Goal: Register for event/course

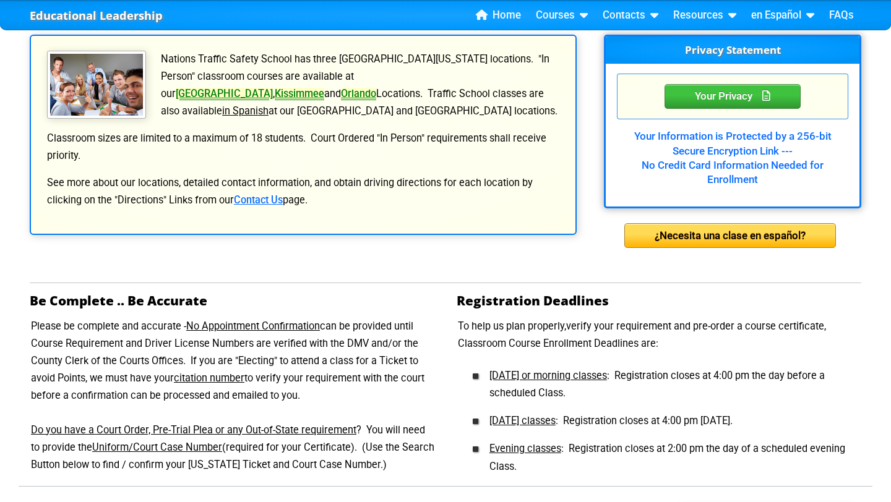
scroll to position [241, 0]
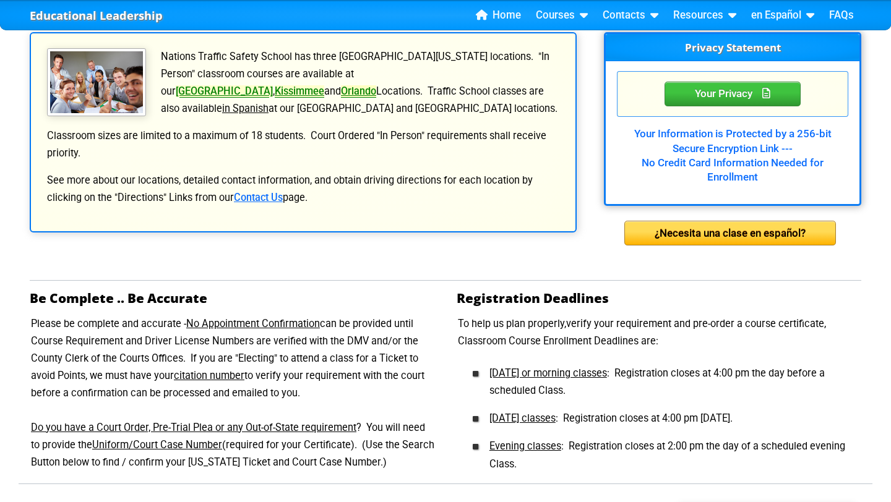
click at [376, 85] on link "Orlando" at bounding box center [358, 91] width 35 height 12
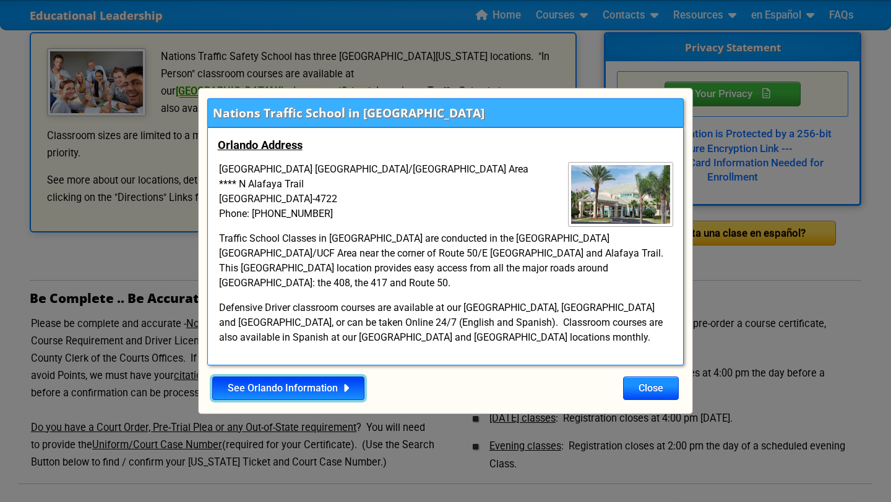
click at [298, 385] on link "See Orlando Information" at bounding box center [288, 389] width 152 height 24
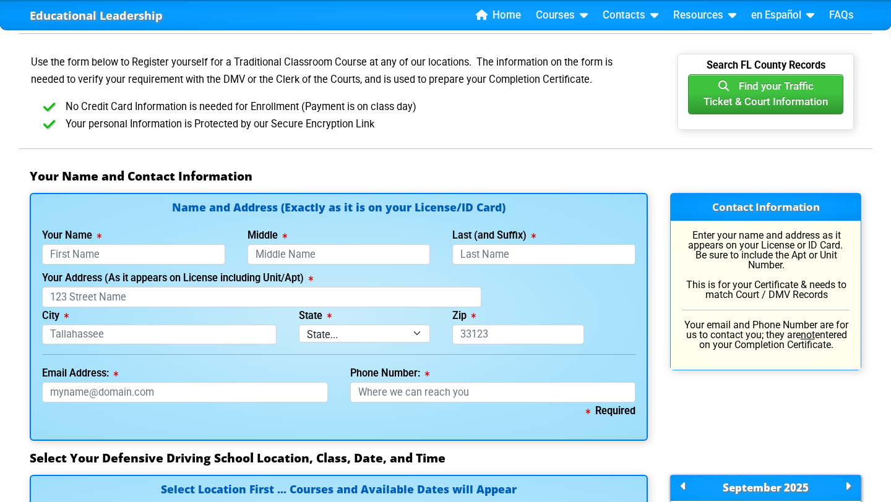
scroll to position [697, 0]
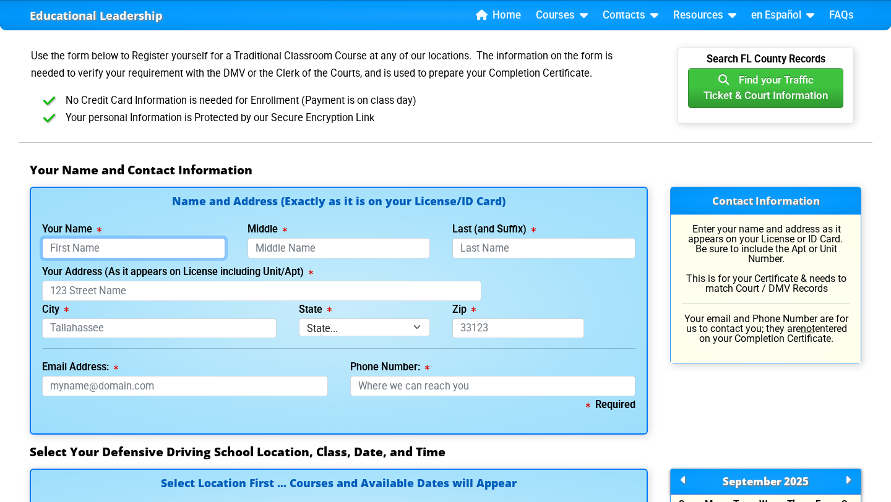
click at [62, 247] on input "Your Name" at bounding box center [133, 248] width 183 height 20
type input "[PERSON_NAME]"
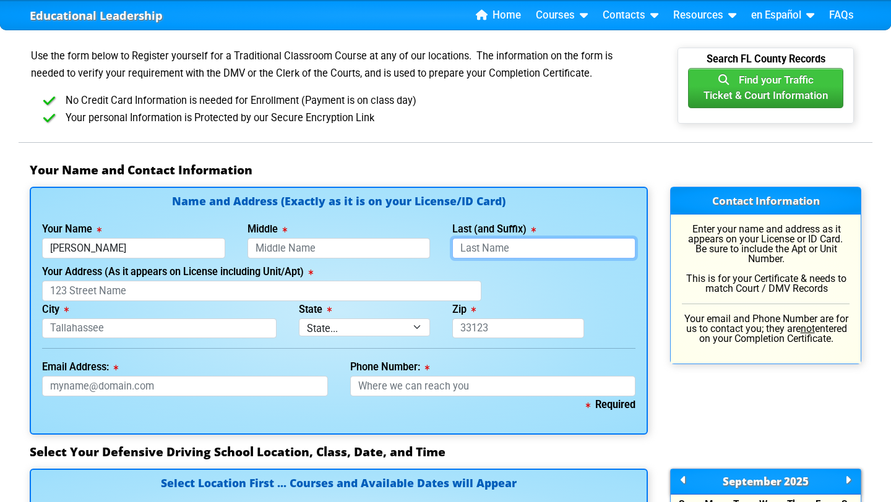
type input "[GEOGRAPHIC_DATA]"
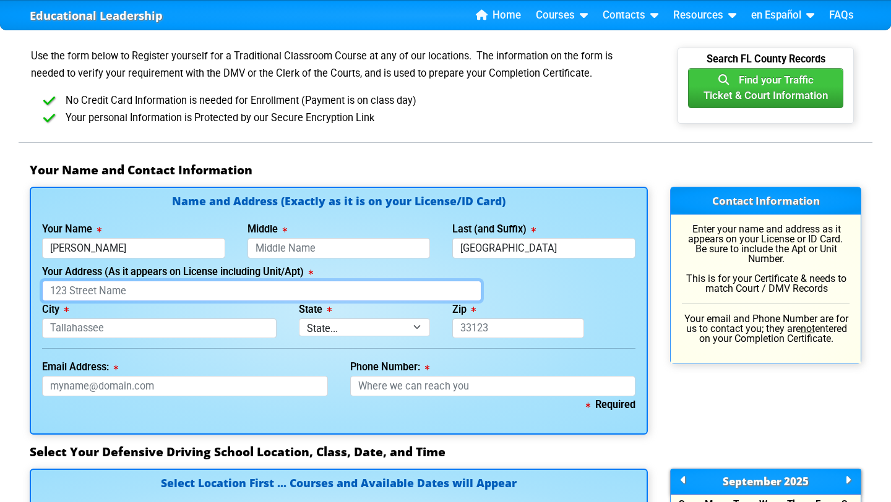
type input "2716 Grantham Court"
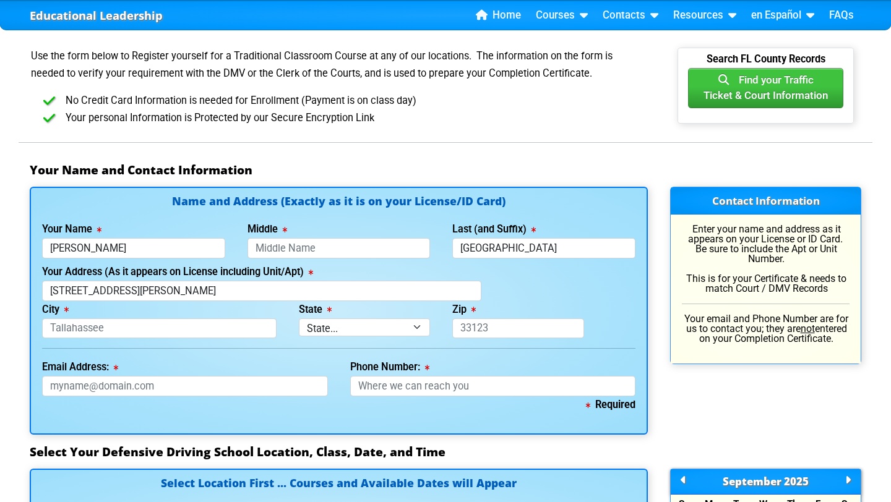
type input "Orlando"
select select "{"fullName":"Florida","abbreviation":"FL","uniqueId":"1d559909-6cf0-4a4d-848e-a…"
type input "32835"
type input "Lessafilipe916@gmail.com"
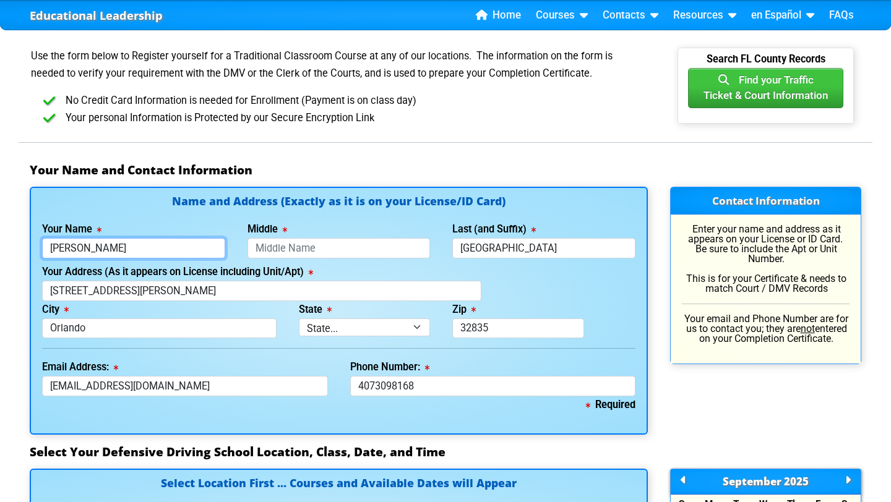
type input "407-309-8168"
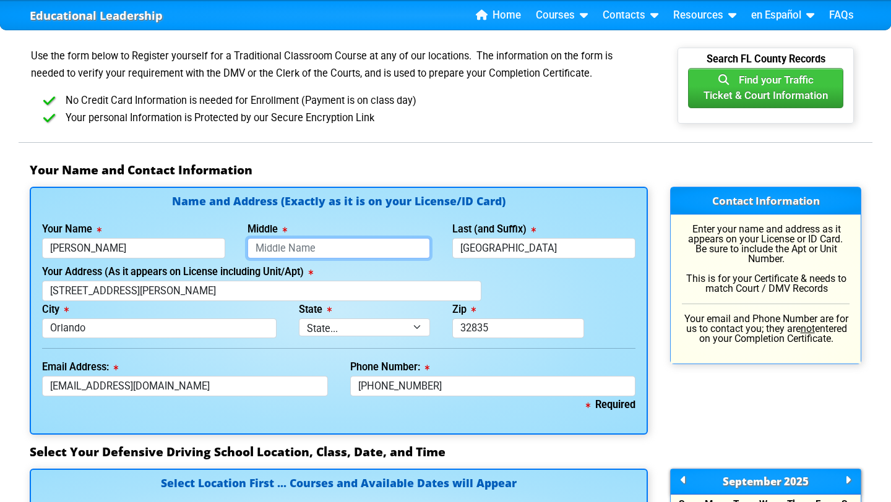
click at [293, 249] on input "Middle" at bounding box center [338, 248] width 183 height 20
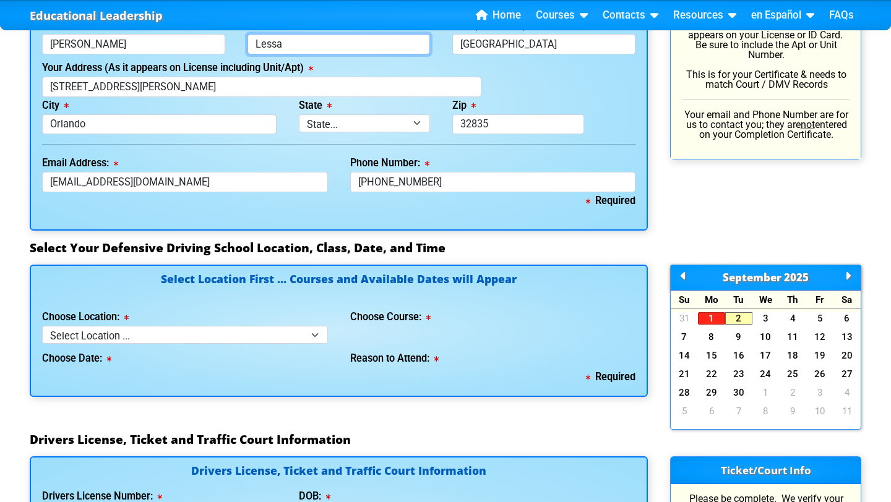
scroll to position [903, 0]
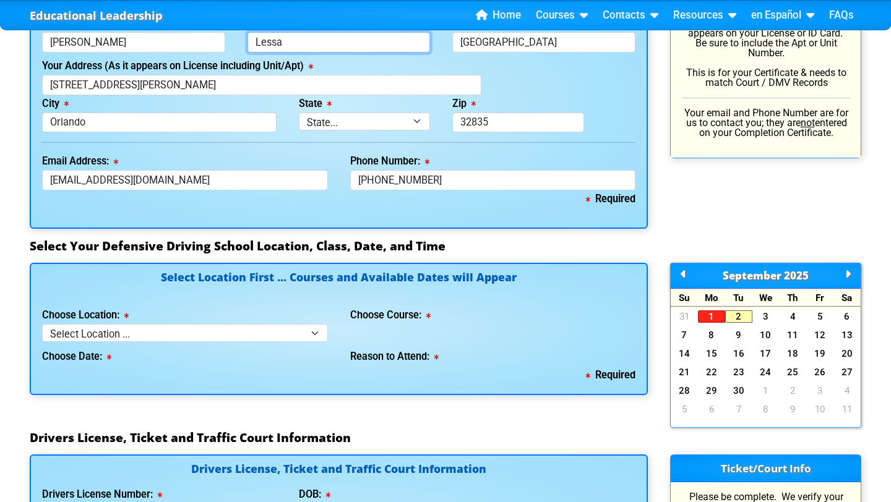
type input "Lessa"
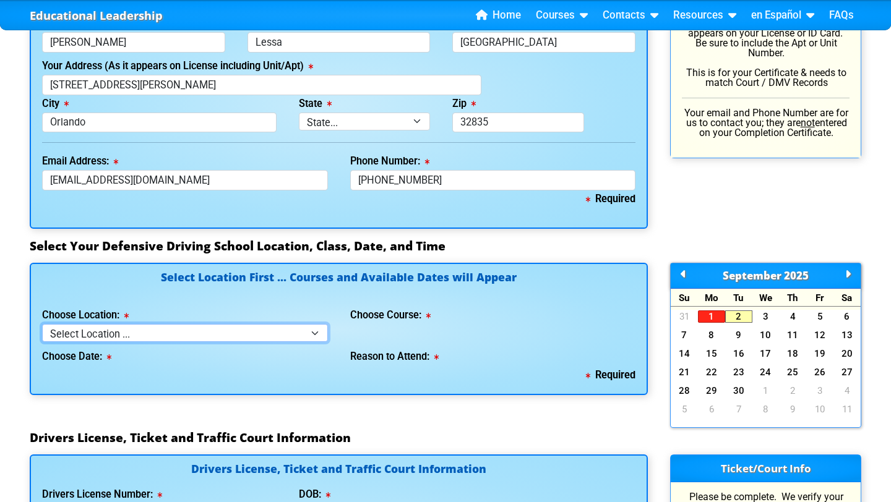
click at [167, 330] on select "Select Location ... Tampa Orlando Kissimmee Tampa - en español Kissimmee - en e…" at bounding box center [185, 333] width 286 height 18
select select "4"
click at [42, 324] on select "Select Location ... Tampa Orlando Kissimmee Tampa - en español Kissimmee - en e…" at bounding box center [185, 333] width 286 height 18
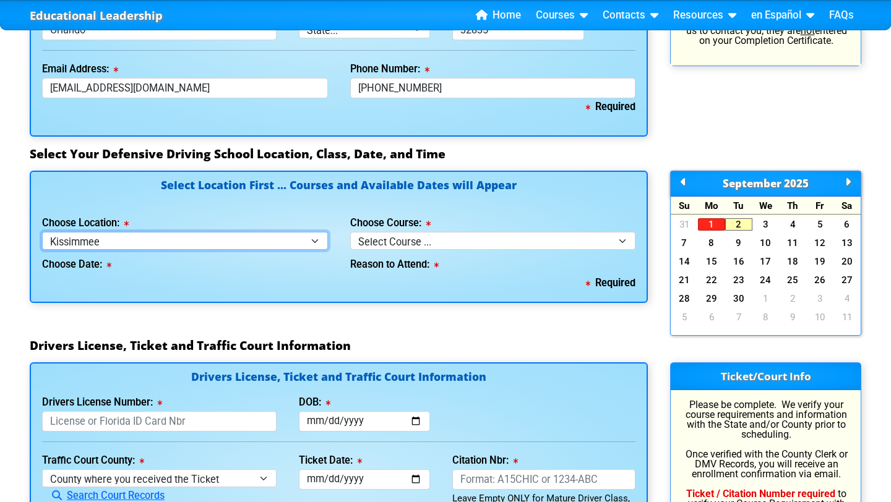
scroll to position [996, 0]
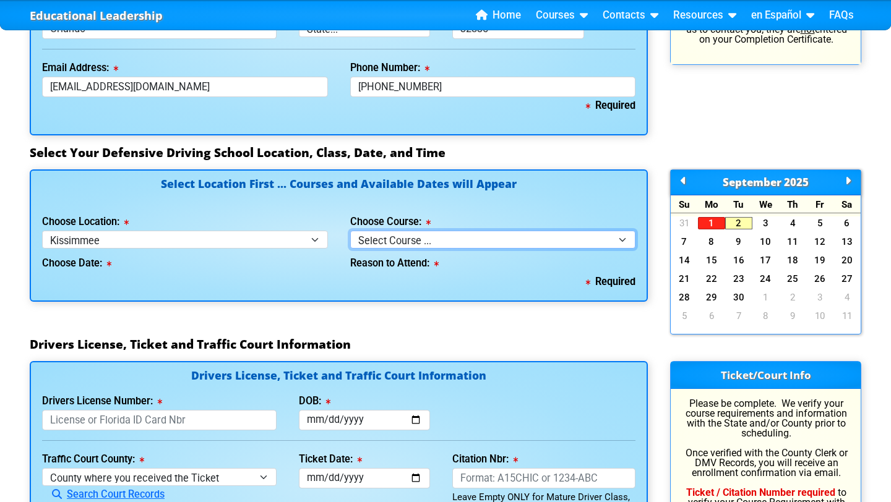
click at [375, 244] on select "Select Course ... 4 Hour BDI Class (Basic Course & TCAC) 4 Hour Under 25 Class …" at bounding box center [493, 240] width 286 height 18
select select "1"
click at [350, 231] on select "Select Course ... 4 Hour BDI Class (Basic Course & TCAC) 4 Hour Under 25 Class …" at bounding box center [493, 240] width 286 height 18
select select
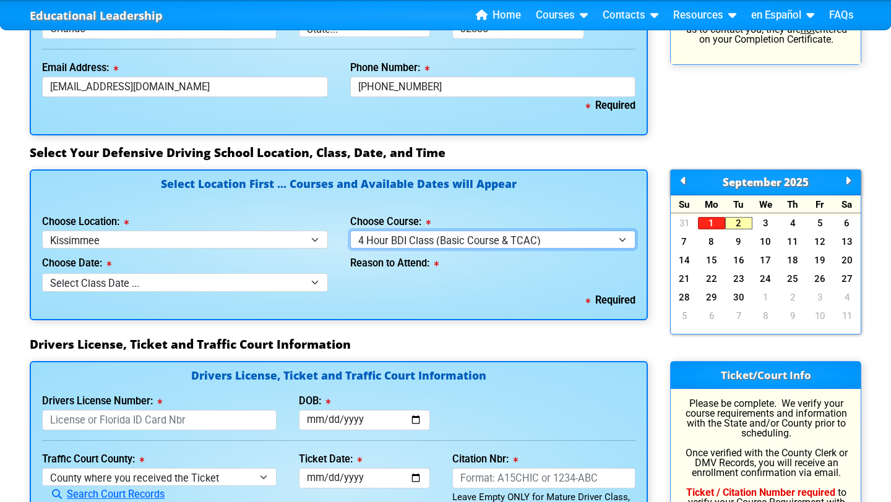
click at [380, 231] on select "Select Course ... 4 Hour BDI Class (Basic Course & TCAC) 4 Hour Under 25 Class …" at bounding box center [493, 240] width 286 height 18
select select "2"
click at [350, 231] on select "Select Course ... 4 Hour BDI Class (Basic Course & TCAC) 4 Hour Under 25 Class …" at bounding box center [493, 240] width 286 height 18
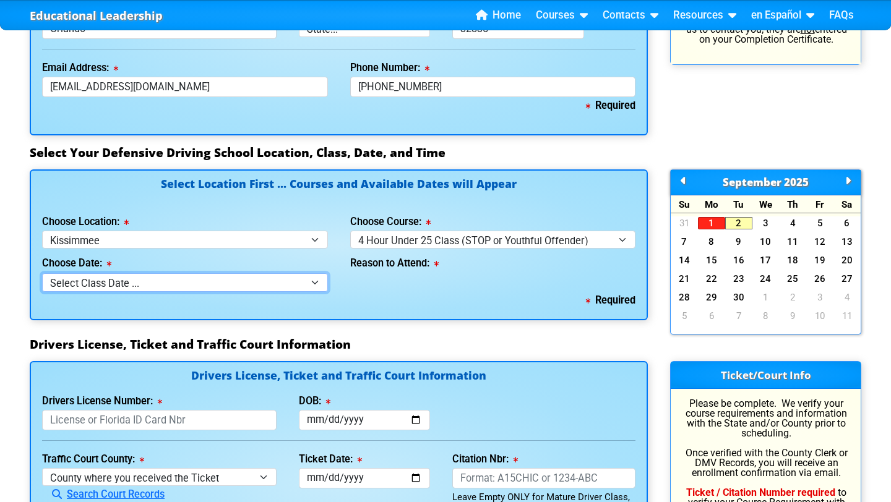
click at [241, 288] on select "Select Class Date ... Sep 10 -- (Wednesday from 9:30am-1:30pm)" at bounding box center [185, 282] width 286 height 18
select select "09/10/2025, 4"
click at [42, 273] on select "Select Class Date ... Sep 10 -- (Wednesday from 9:30am-1:30pm)" at bounding box center [185, 282] width 286 height 18
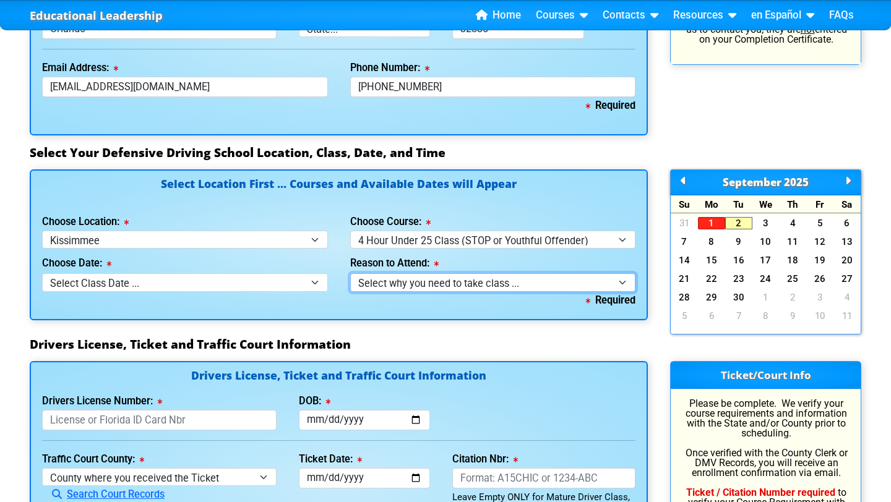
click at [396, 289] on select "Select why you need to take class ... Court Order - Complete Under 25 DDC" at bounding box center [493, 282] width 286 height 18
select select "Court Ordered (Under 25 Defensive Driver School)"
click at [350, 273] on select "Select why you need to take class ... Court Order - Complete Under 25 DDC" at bounding box center [493, 282] width 286 height 18
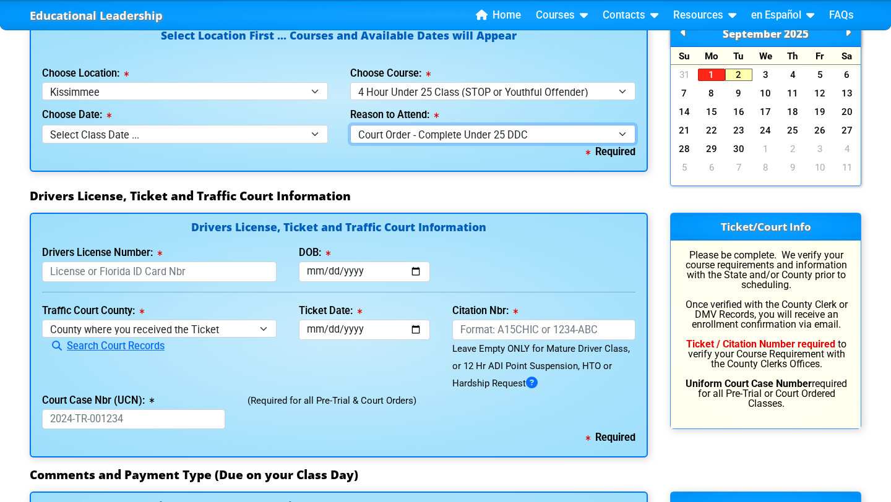
scroll to position [1180, 0]
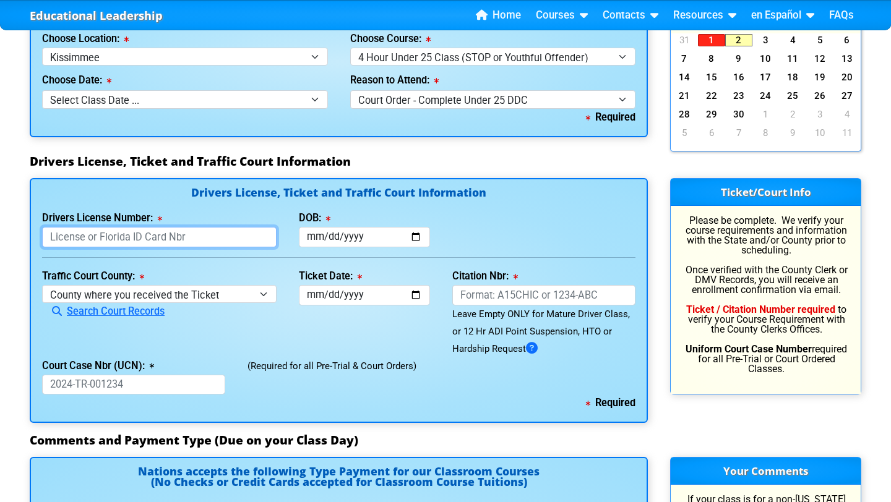
click at [105, 231] on input "Drivers License Number:" at bounding box center [159, 237] width 234 height 20
type input "M236182686000"
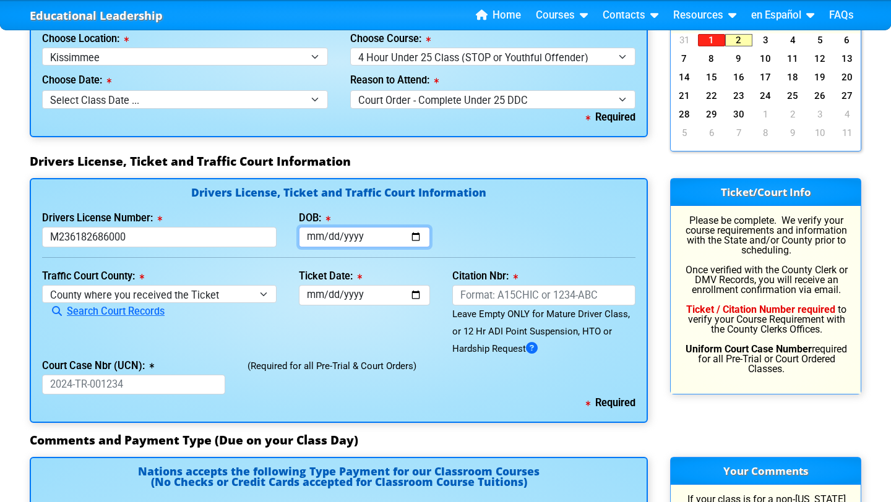
click at [317, 234] on input "DOB:" at bounding box center [365, 237] width 132 height 20
click at [325, 239] on input "DOB:" at bounding box center [365, 237] width 132 height 20
type input "2004-09-16"
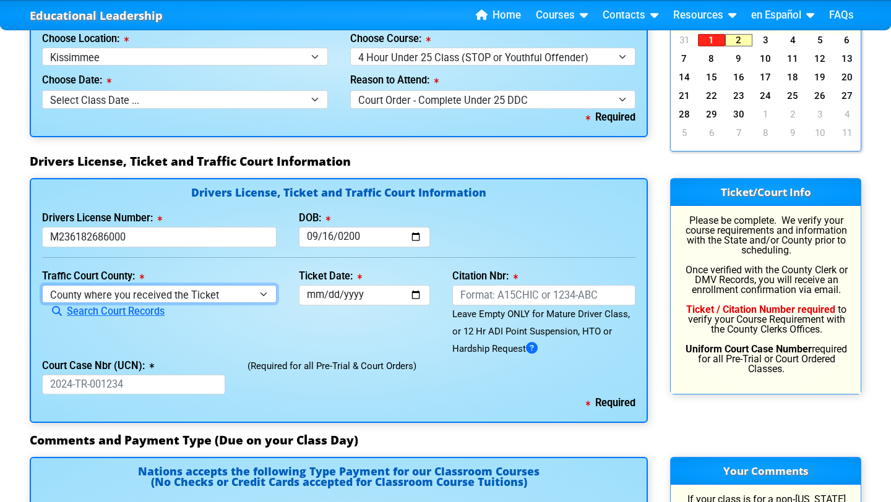
click at [200, 297] on select "County where you received the Ticket Out of State Out of State - Georgia Out of…" at bounding box center [159, 294] width 234 height 18
select select "{"countyName":"Orange","state":"FL","uniqueId":"72cd9516-2a86-4b1d-9e65-12a0ae9…"
click at [42, 285] on select "County where you received the Ticket Out of State Out of State - Georgia Out of…" at bounding box center [159, 294] width 234 height 18
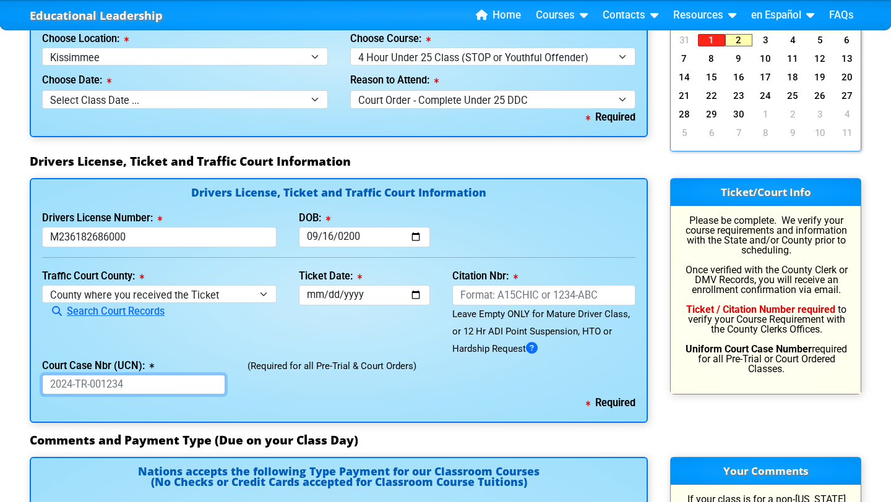
click at [139, 380] on input "Court Case Nbr (UCN):" at bounding box center [133, 385] width 183 height 20
type input "2025-TR-408966-A-O"
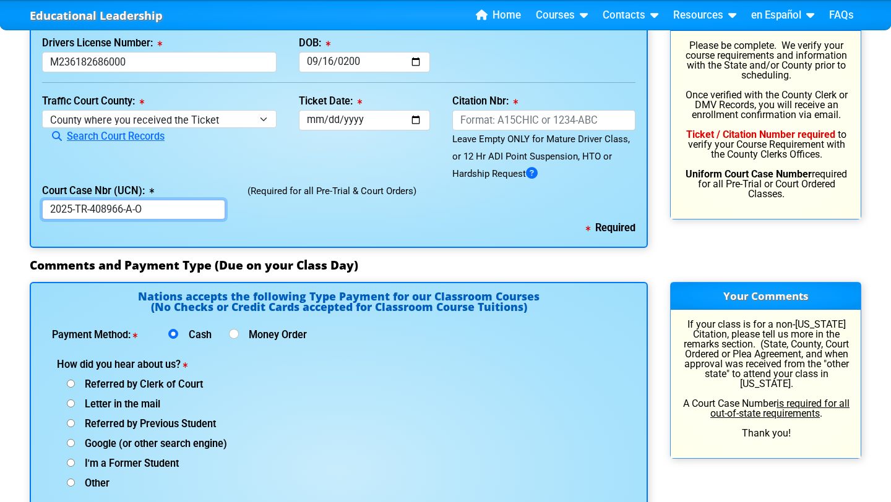
scroll to position [1360, 0]
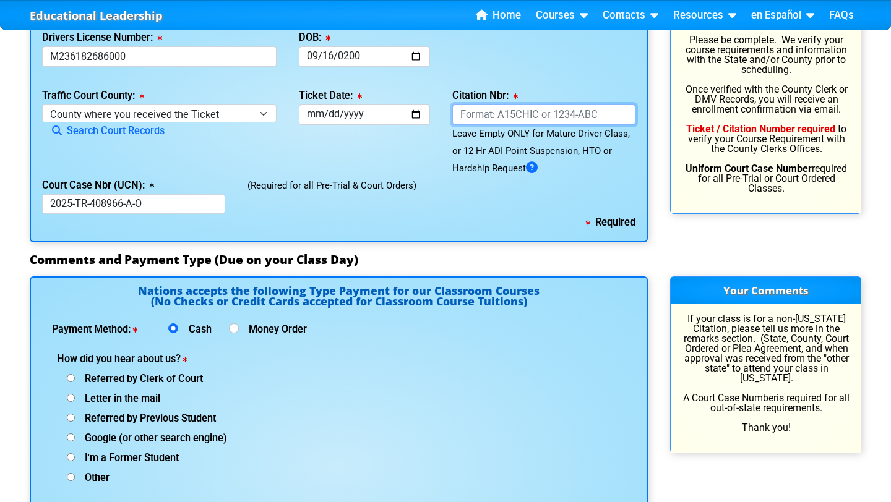
click at [500, 107] on input "Citation Nbr:" at bounding box center [543, 115] width 183 height 20
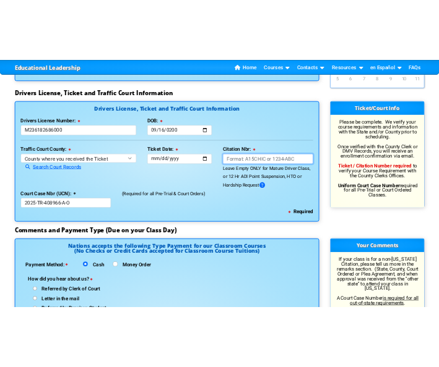
scroll to position [1272, 0]
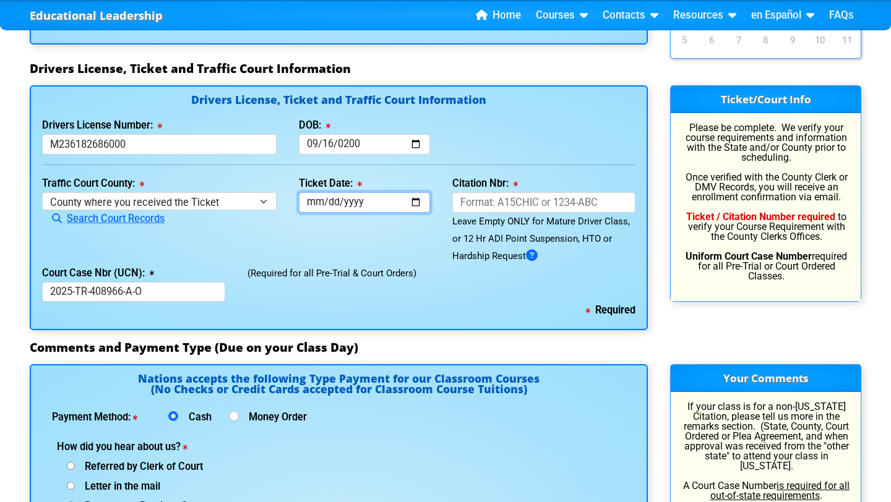
click at [313, 204] on input "Ticket Date:" at bounding box center [365, 202] width 132 height 20
click at [317, 201] on input "Ticket Date:" at bounding box center [365, 202] width 132 height 20
click at [362, 203] on input "Ticket Date:" at bounding box center [365, 202] width 132 height 20
click at [311, 204] on input "Ticket Date:" at bounding box center [365, 202] width 132 height 20
click at [385, 202] on input "Ticket Date:" at bounding box center [365, 202] width 132 height 20
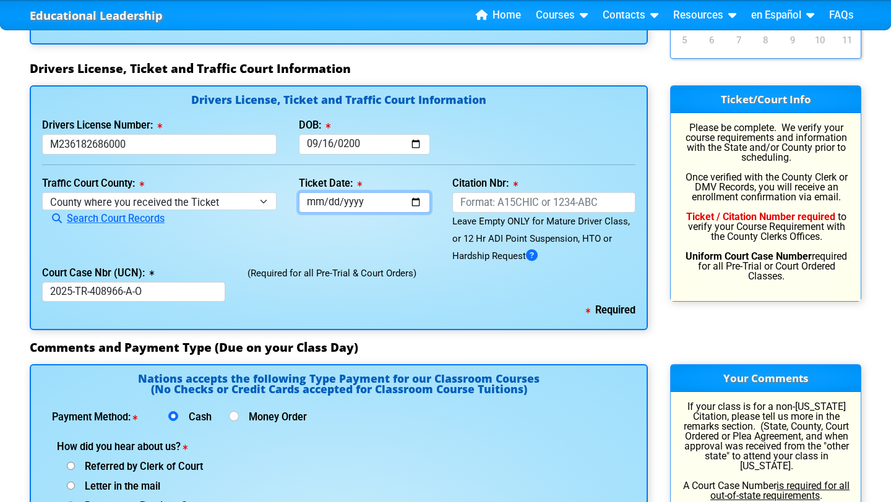
click at [381, 202] on input "Ticket Date:" at bounding box center [365, 202] width 132 height 20
click at [311, 200] on input "Ticket Date:" at bounding box center [365, 202] width 132 height 20
click at [316, 202] on input "Ticket Date:" at bounding box center [365, 202] width 132 height 20
type input "2024-01-15"
type input "2025-01-15"
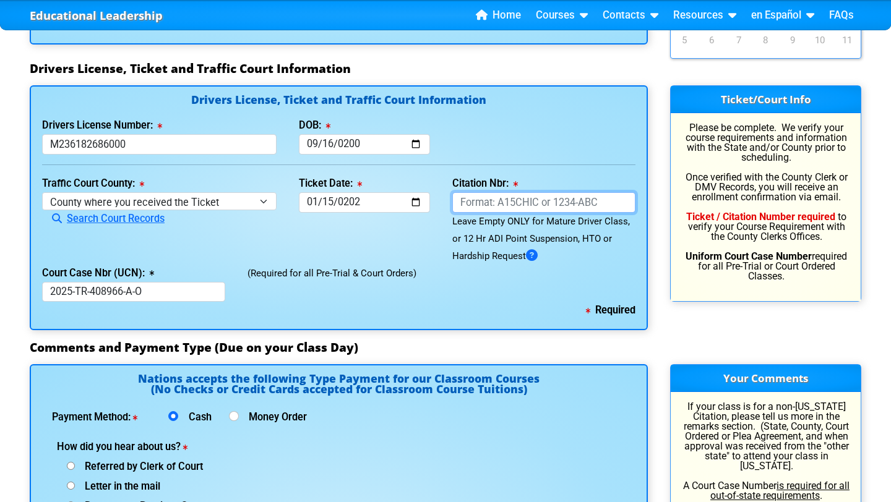
click at [486, 203] on input "Citation Nbr:" at bounding box center [543, 202] width 183 height 20
